Goal: Task Accomplishment & Management: Use online tool/utility

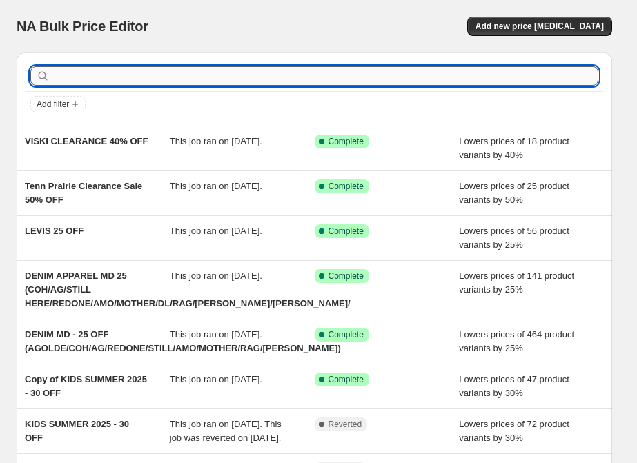
click at [111, 75] on input "text" at bounding box center [325, 75] width 546 height 19
type input "[PERSON_NAME]"
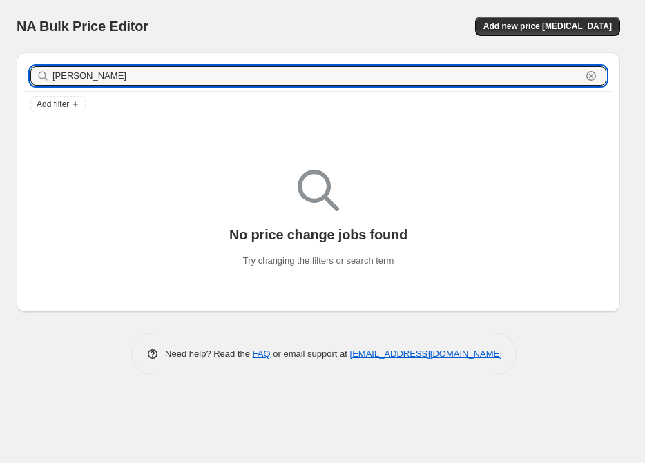
drag, startPoint x: 111, startPoint y: 75, endPoint x: 42, endPoint y: 85, distance: 69.1
click at [42, 85] on div "[PERSON_NAME]" at bounding box center [318, 75] width 576 height 19
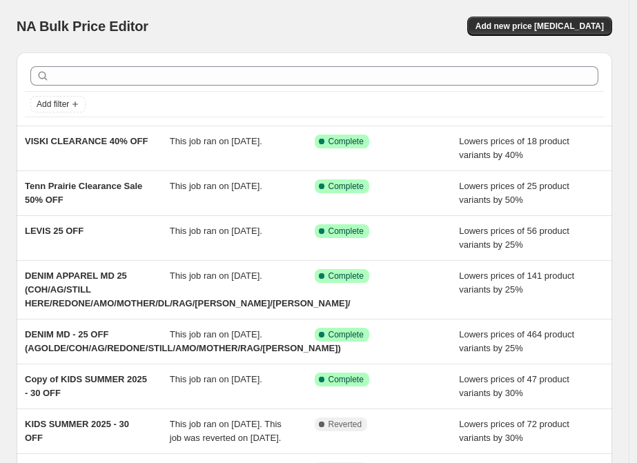
click at [119, 65] on div at bounding box center [314, 76] width 579 height 30
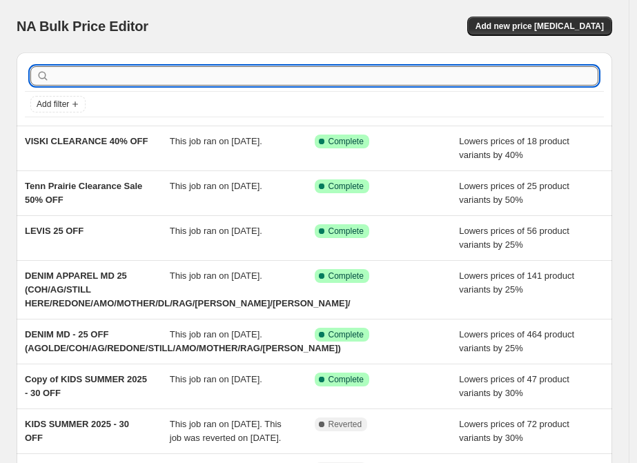
click at [119, 68] on input "text" at bounding box center [325, 75] width 546 height 19
paste input "[PERSON_NAME] + [PERSON_NAME] SS25 25%"
type input "[PERSON_NAME] + [PERSON_NAME] SS25 25%"
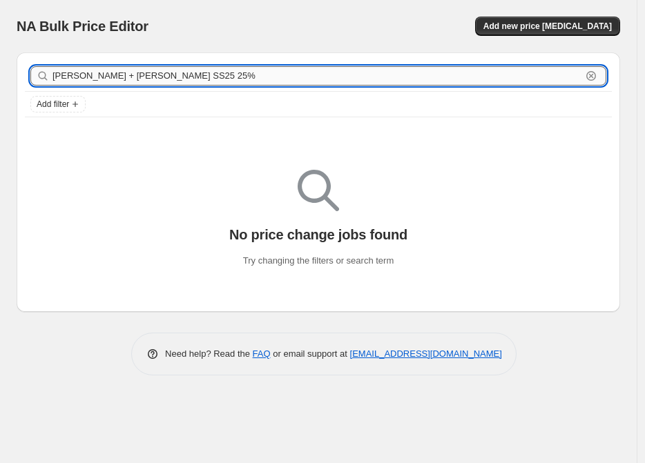
click at [166, 79] on input "[PERSON_NAME] + [PERSON_NAME] SS25 25%" at bounding box center [316, 75] width 529 height 19
click at [594, 78] on icon "button" at bounding box center [591, 76] width 14 height 14
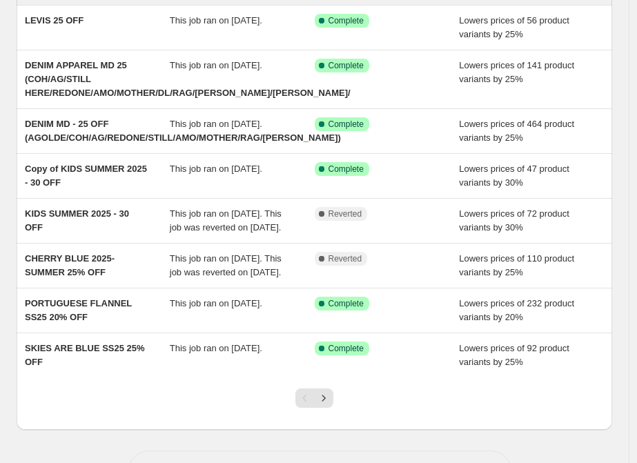
scroll to position [285, 0]
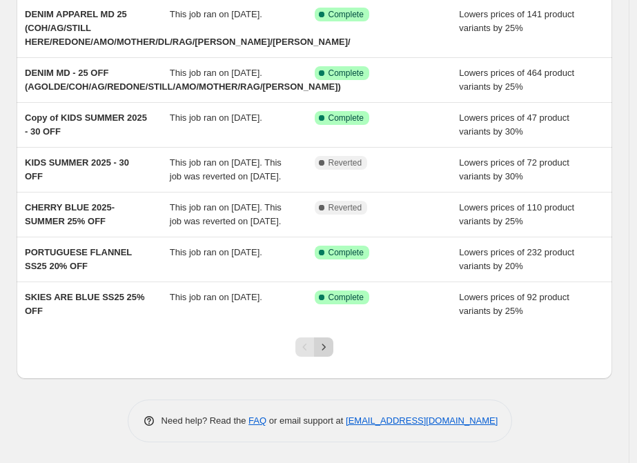
click at [327, 348] on icon "Next" at bounding box center [324, 347] width 14 height 14
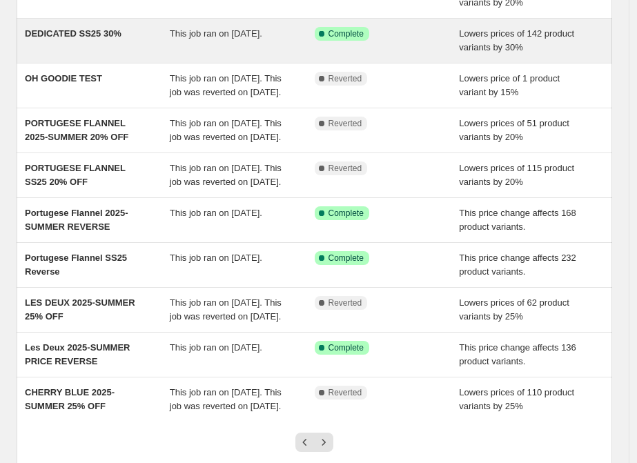
scroll to position [230, 0]
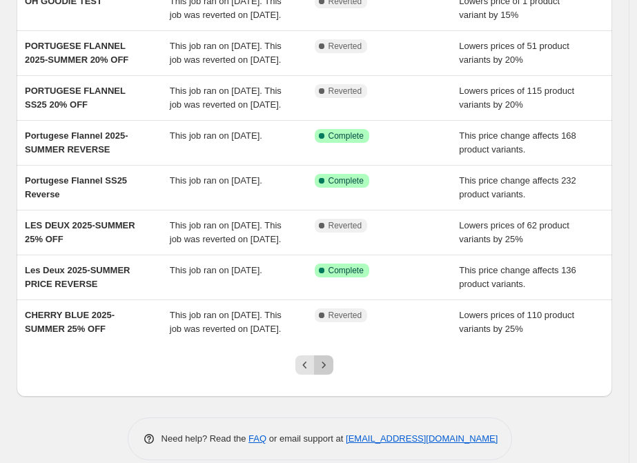
click at [331, 372] on icon "Next" at bounding box center [324, 365] width 14 height 14
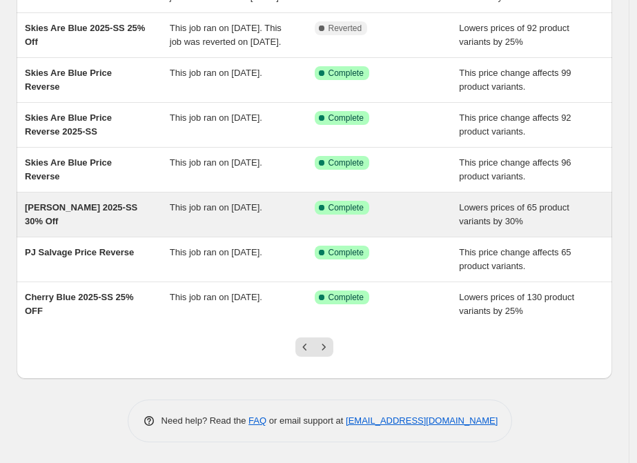
scroll to position [285, 0]
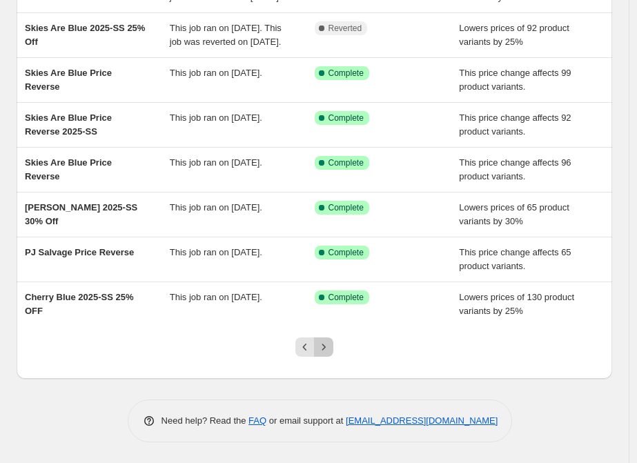
click at [332, 339] on button "Next" at bounding box center [323, 347] width 19 height 19
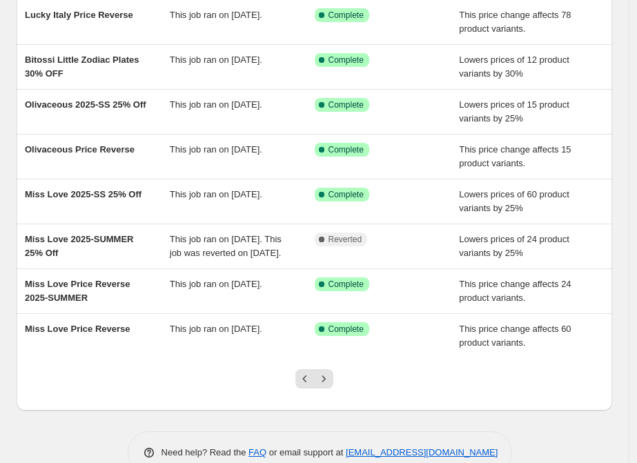
scroll to position [230, 0]
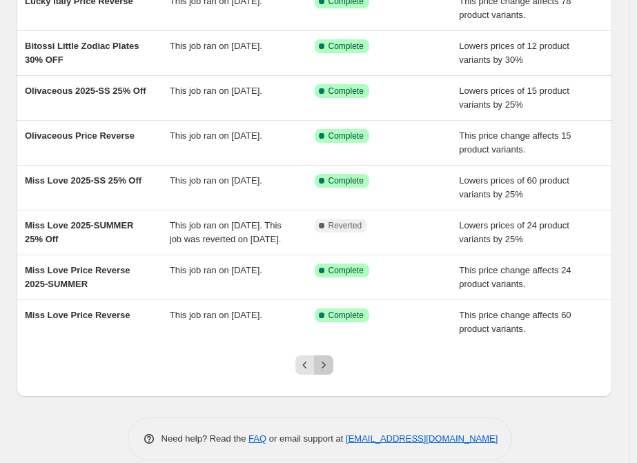
click at [327, 372] on icon "Next" at bounding box center [324, 365] width 14 height 14
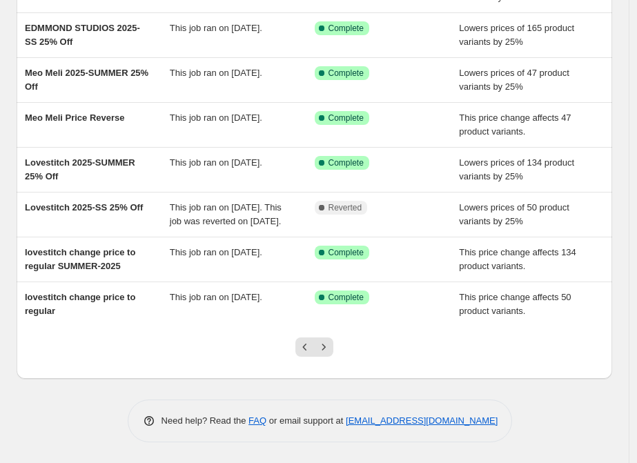
scroll to position [271, 0]
click at [327, 347] on icon "Next" at bounding box center [324, 347] width 14 height 14
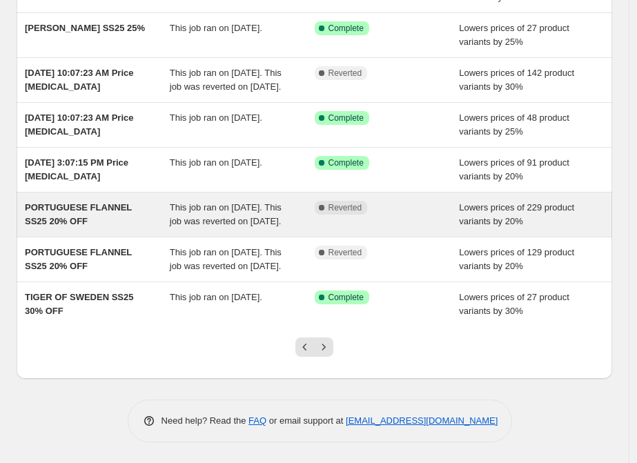
scroll to position [285, 0]
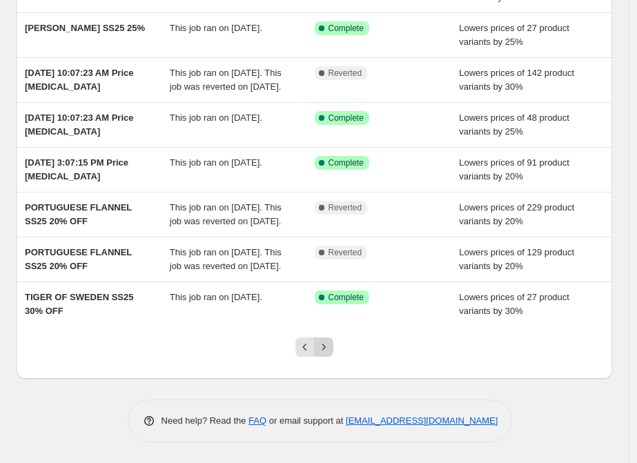
click at [334, 349] on button "Next" at bounding box center [323, 347] width 19 height 19
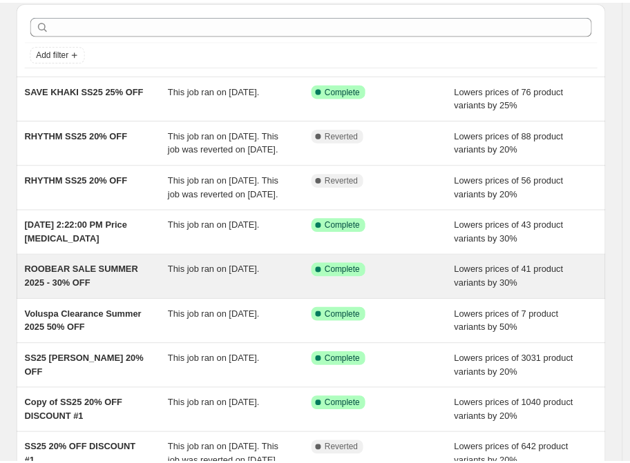
scroll to position [0, 0]
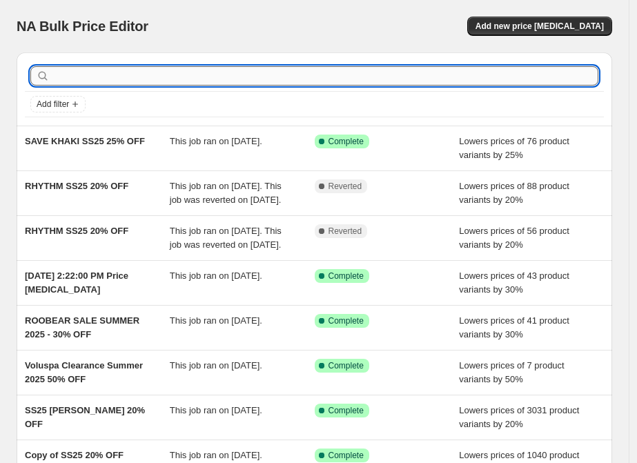
click at [163, 68] on input "text" at bounding box center [325, 75] width 546 height 19
type input "AARO"
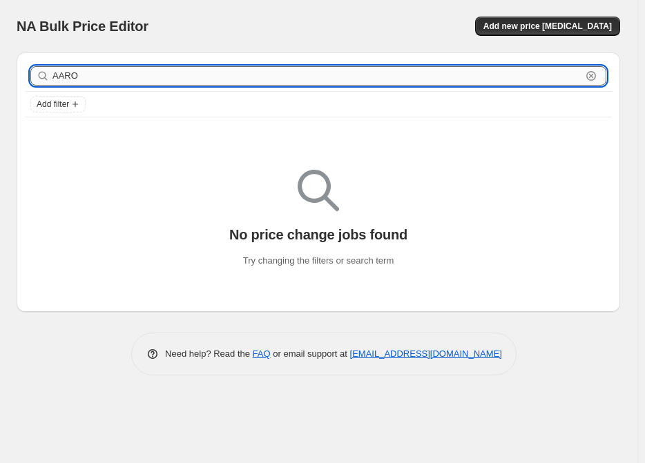
click at [162, 68] on input "AARO" at bounding box center [316, 75] width 529 height 19
type input "A"
